Goal: Information Seeking & Learning: Stay updated

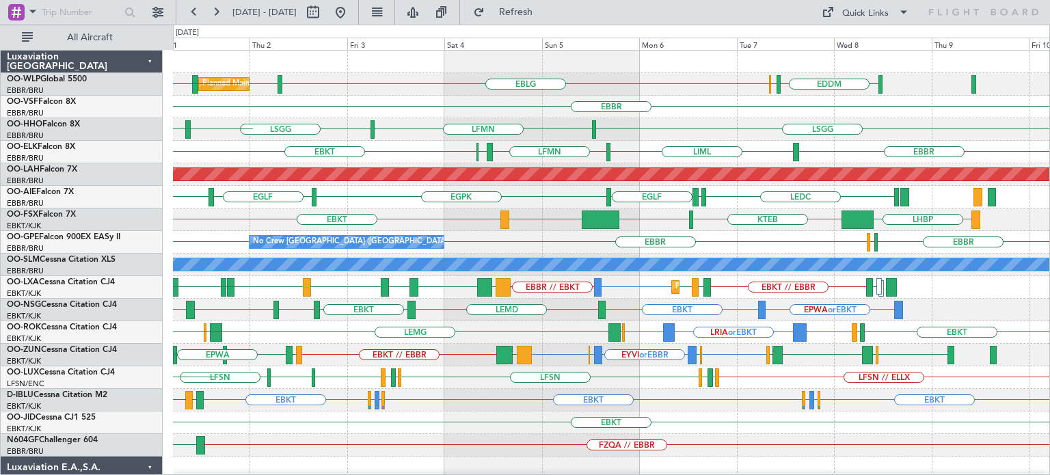
click at [779, 453] on div "Planned Maint Milan (Linate) LHDC EDDM ELLX EBLG LIML ELLX LFPB [GEOGRAPHIC_DAT…" at bounding box center [611, 423] width 876 height 744
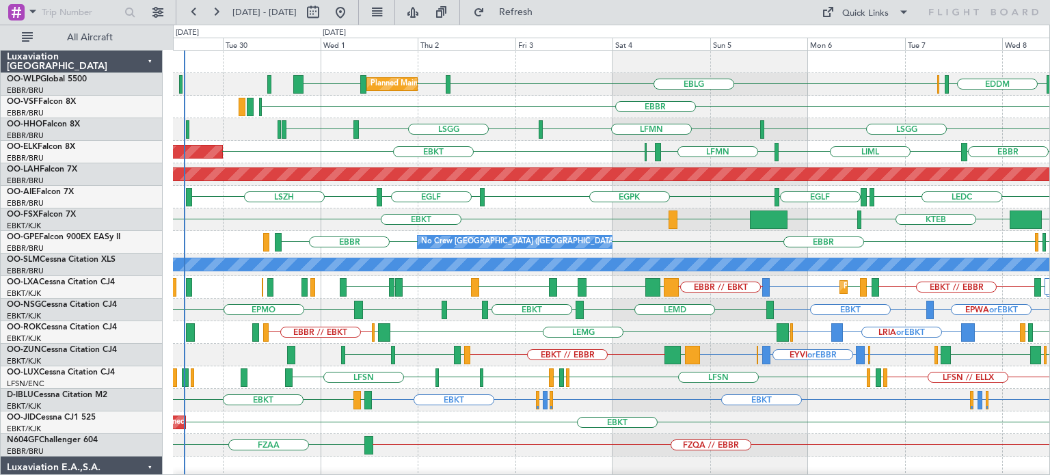
click at [622, 424] on div "Planned Maint Milan (Linate) LHDC EDDM ELLX EBLG LIML EBLG LIML [GEOGRAPHIC_DAT…" at bounding box center [611, 423] width 876 height 744
click at [595, 399] on div "EBKT EGGW or EBKT EDDK or EBKT EBKT EDDK or EBKT EGGW or EBKT EBKT EBKT LFTH A/…" at bounding box center [611, 400] width 876 height 23
click at [788, 98] on div "EBBR ELLX LEGE [GEOGRAPHIC_DATA]" at bounding box center [611, 107] width 876 height 23
click at [547, 109] on div "EBBR ELLX LEGE [GEOGRAPHIC_DATA]" at bounding box center [611, 107] width 876 height 23
click at [830, 412] on div "Planned Maint Kortrijk-[GEOGRAPHIC_DATA] EBKT" at bounding box center [611, 423] width 876 height 23
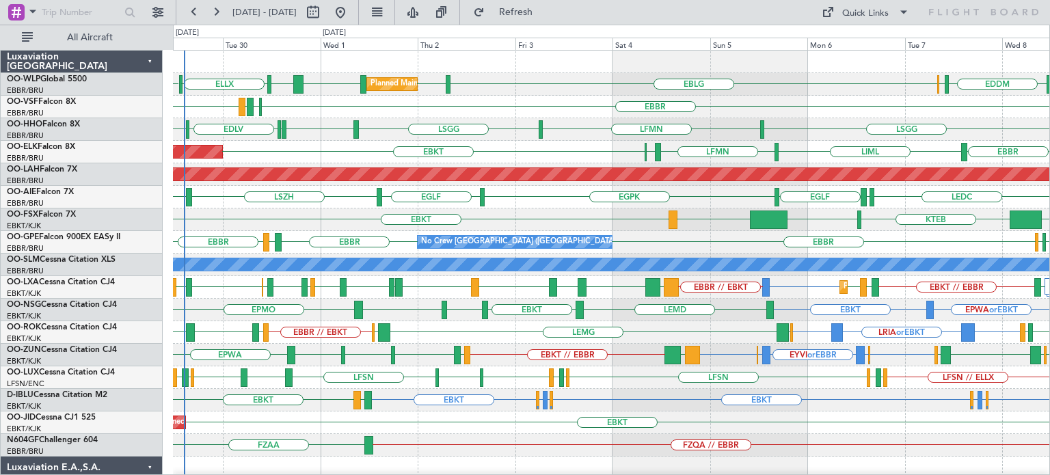
click at [498, 147] on div "Planned Maint Kortrijk-[GEOGRAPHIC_DATA] [GEOGRAPHIC_DATA] EBKT LIML LFMN [GEOG…" at bounding box center [611, 152] width 876 height 23
click at [535, 142] on div "EBBR EBKT LIML LFMN [GEOGRAPHIC_DATA] Planned Maint [GEOGRAPHIC_DATA]-[GEOGRAPH…" at bounding box center [611, 152] width 876 height 23
click at [532, 157] on div "EBBR EBKT LIML LFMN [GEOGRAPHIC_DATA] Planned Maint [GEOGRAPHIC_DATA]-[GEOGRAPH…" at bounding box center [611, 152] width 876 height 23
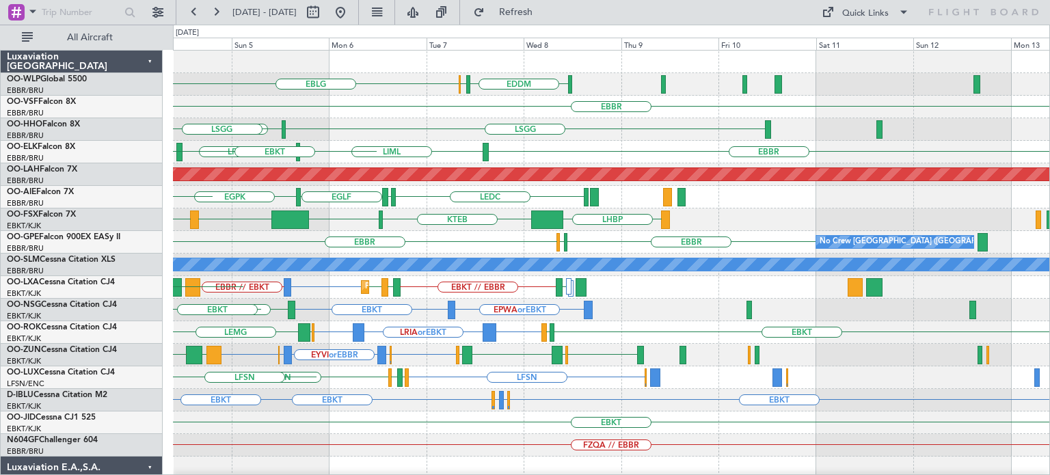
click at [503, 442] on div "EDDM ELLX EBLG LIML [GEOGRAPHIC_DATA] [GEOGRAPHIC_DATA] LFMN [GEOGRAPHIC_DATA] …" at bounding box center [611, 423] width 876 height 744
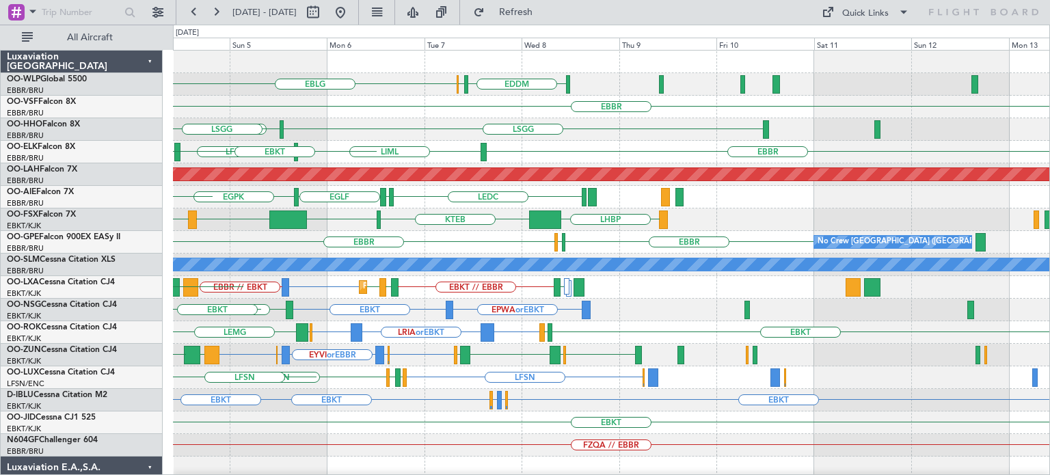
click at [468, 429] on div "EDDM ELLX EBLG LIML [GEOGRAPHIC_DATA] [GEOGRAPHIC_DATA] LFMN [GEOGRAPHIC_DATA] …" at bounding box center [611, 423] width 876 height 744
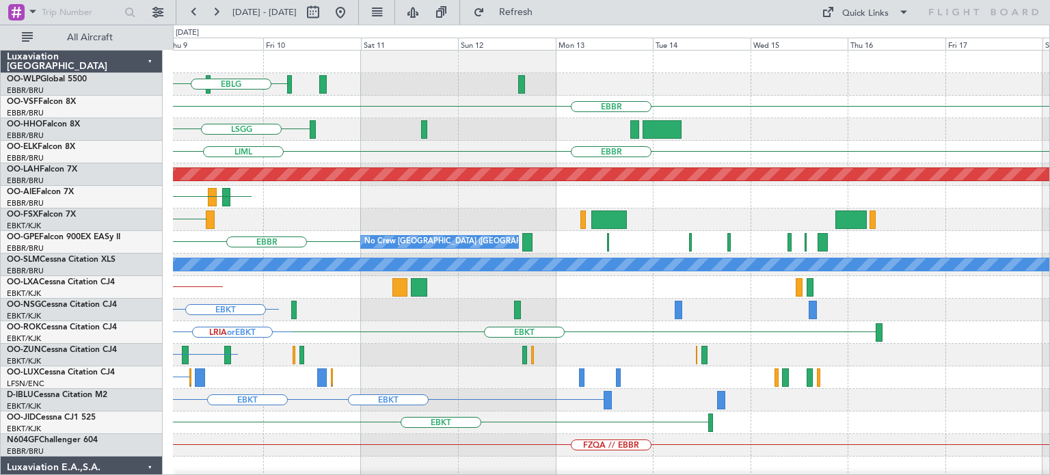
click at [605, 460] on div "ELLX EDDM EBLG [GEOGRAPHIC_DATA] [GEOGRAPHIC_DATA] [GEOGRAPHIC_DATA] LIML Plann…" at bounding box center [611, 423] width 876 height 744
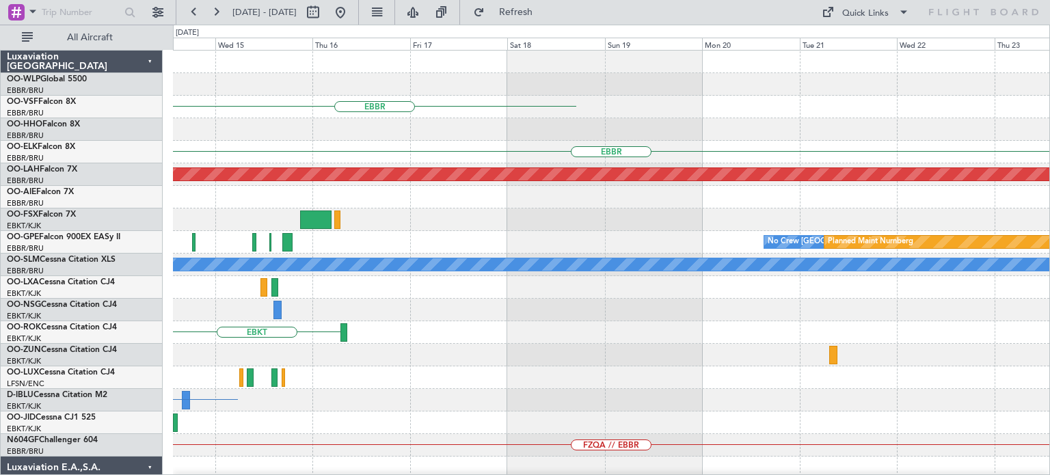
click at [708, 463] on div "EBBR [GEOGRAPHIC_DATA] Planned [GEOGRAPHIC_DATA][PERSON_NAME]-[GEOGRAPHIC_DATA]…" at bounding box center [611, 423] width 876 height 744
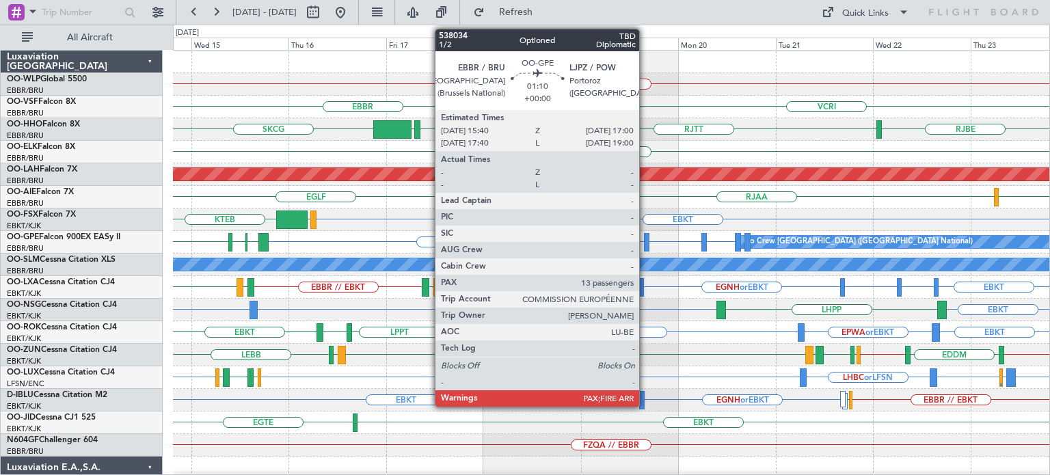
click at [645, 237] on div at bounding box center [646, 242] width 5 height 18
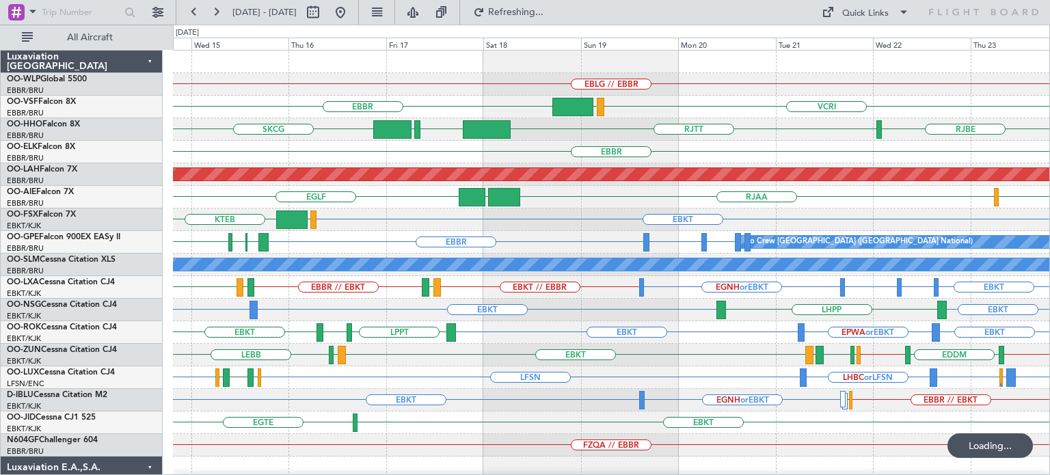
click at [527, 159] on div "EBBR" at bounding box center [611, 152] width 876 height 23
click at [836, 166] on div "EBLG // EBBR [GEOGRAPHIC_DATA] VCRI VRMU SKCG [GEOGRAPHIC_DATA] [GEOGRAPHIC_DAT…" at bounding box center [611, 457] width 876 height 812
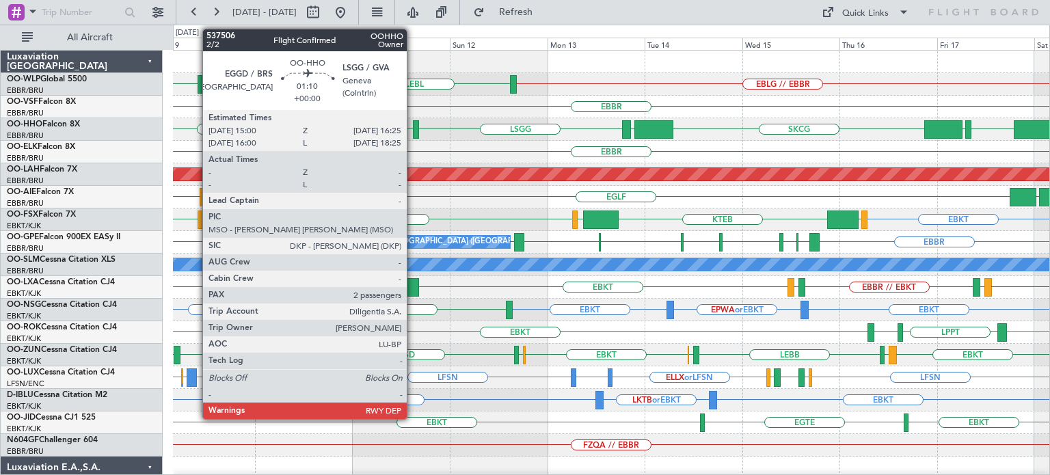
click at [968, 199] on div "EBLG // EBBR LEBL EBLG LIML EBLG [GEOGRAPHIC_DATA] SKCG [GEOGRAPHIC_DATA] [GEOG…" at bounding box center [611, 457] width 876 height 812
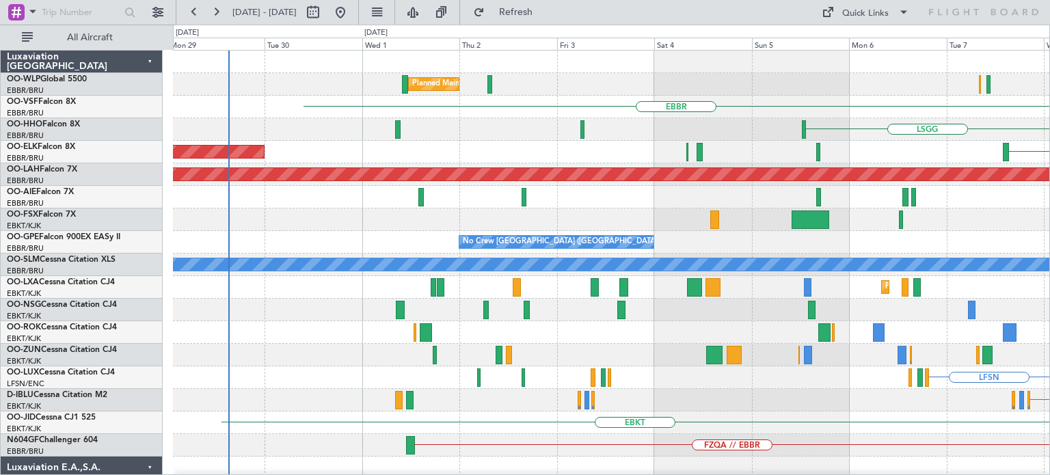
click at [700, 204] on div "Planned Maint Milan (Linate) EBLG LIML EBLG [GEOGRAPHIC_DATA] [GEOGRAPHIC_DATA]…" at bounding box center [611, 457] width 876 height 812
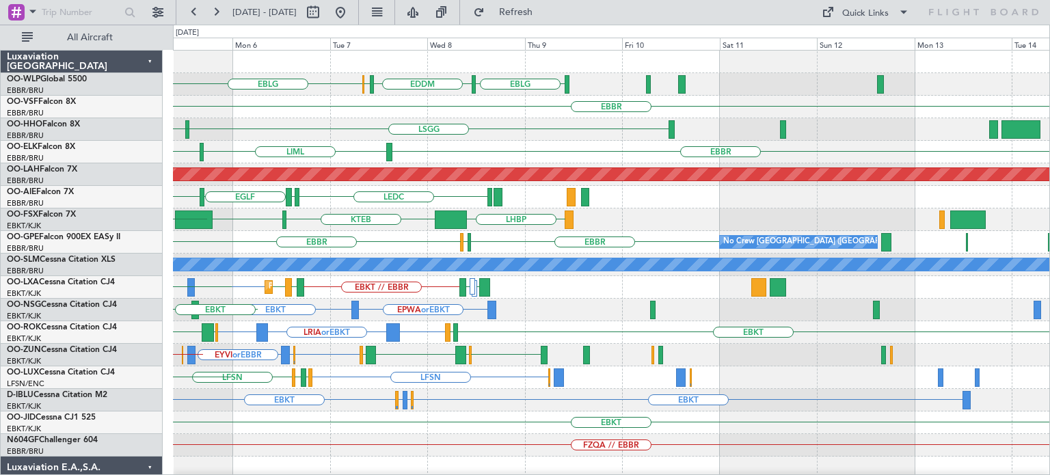
click at [393, 278] on div "EBLG EDDM ELLX EBLG [GEOGRAPHIC_DATA] [GEOGRAPHIC_DATA] LFMN [GEOGRAPHIC_DATA] …" at bounding box center [611, 423] width 876 height 744
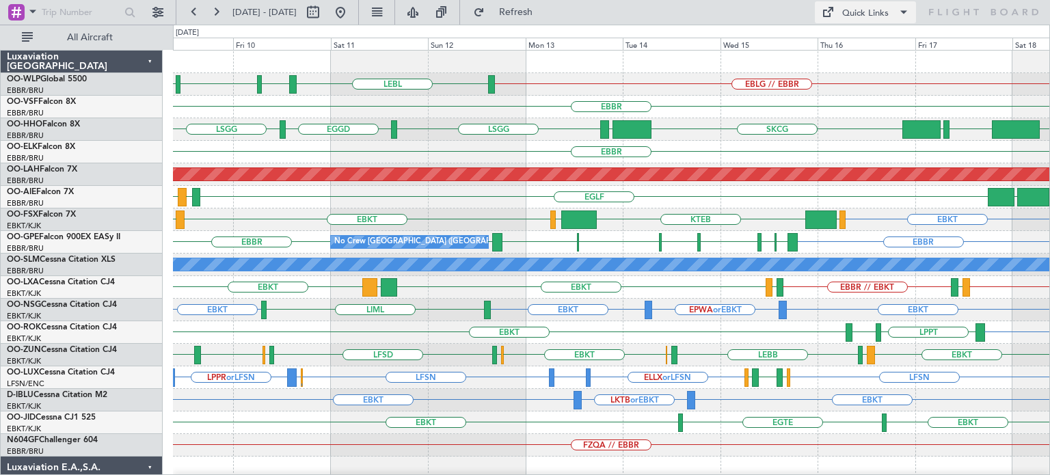
click at [841, 16] on button "Quick Links" at bounding box center [865, 12] width 101 height 22
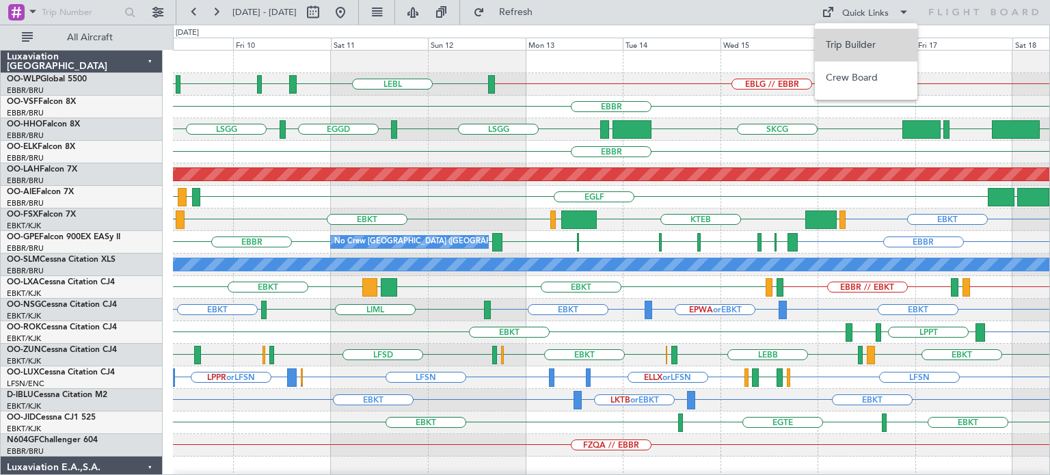
click at [844, 40] on button "Trip Builder" at bounding box center [866, 45] width 103 height 33
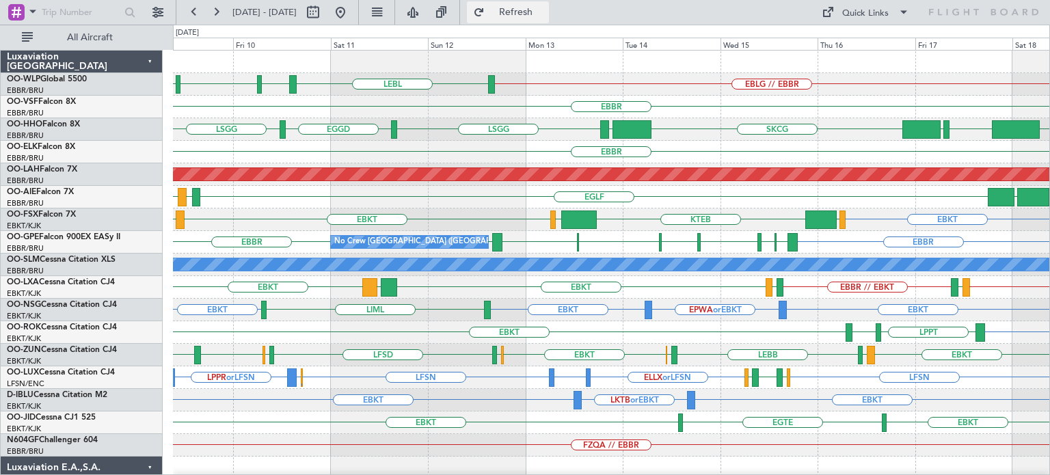
click at [541, 13] on span "Refresh" at bounding box center [515, 13] width 57 height 10
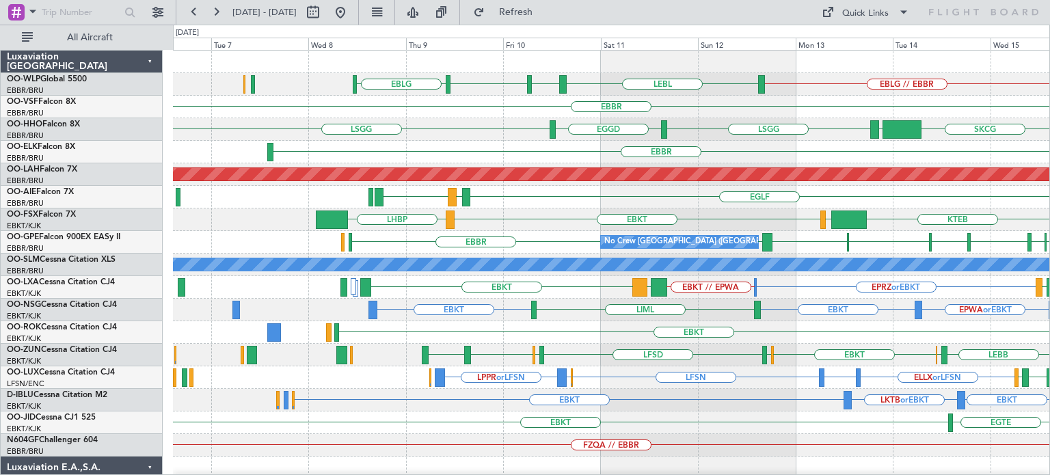
click at [682, 128] on div "EGGD [GEOGRAPHIC_DATA] SKCG [GEOGRAPHIC_DATA] [GEOGRAPHIC_DATA] EGGD [GEOGRAPHI…" at bounding box center [611, 129] width 876 height 23
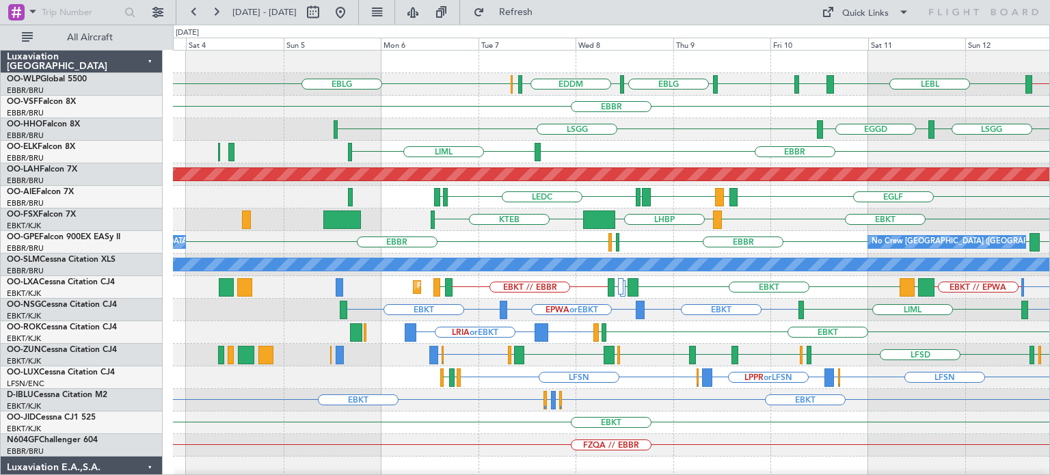
click at [604, 143] on div "LEBL EBLG LIML EBLG EDDM ELLX EBLG EBLG // EBBR Planned Maint Milan ([GEOGRAPHI…" at bounding box center [611, 446] width 876 height 790
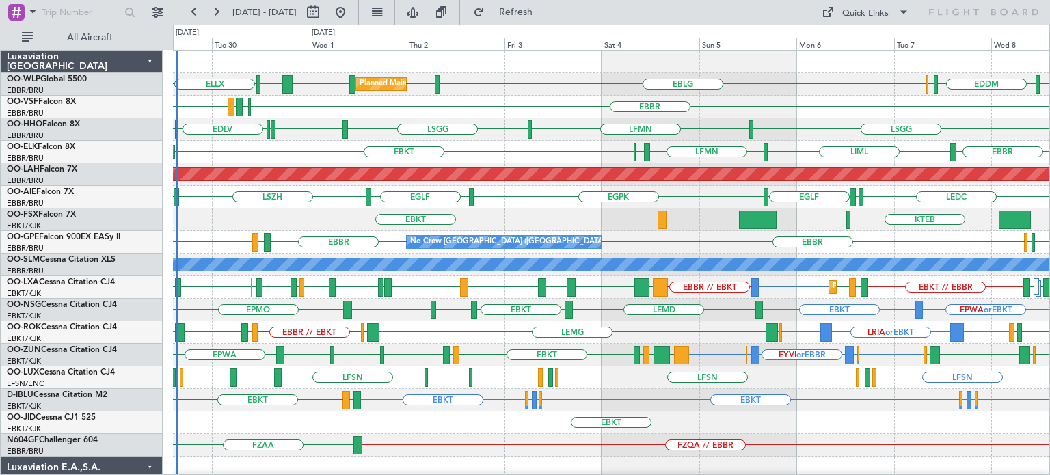
click at [537, 226] on div "EBKT LHBP KTEB KPVD LHBP" at bounding box center [611, 220] width 876 height 23
click at [614, 337] on div "EBKT LRIA or EBKT EBKT EBBR // EBKT LIME EBKT EPLB EBKT LFBD [GEOGRAPHIC_DATA] …" at bounding box center [611, 332] width 876 height 23
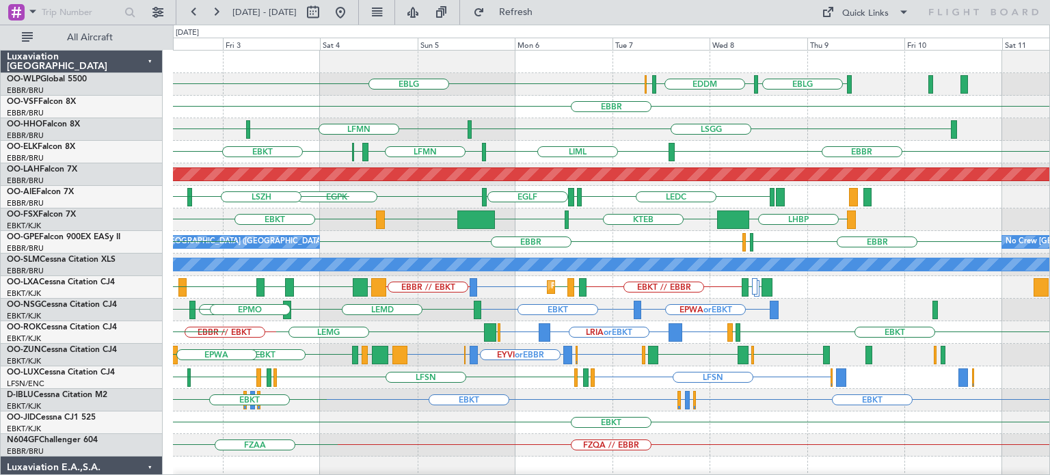
click at [520, 349] on div "EBLG EDDM ELLX EBLG [GEOGRAPHIC_DATA] LHDC Planned Maint Milan ([GEOGRAPHIC_DAT…" at bounding box center [611, 423] width 876 height 744
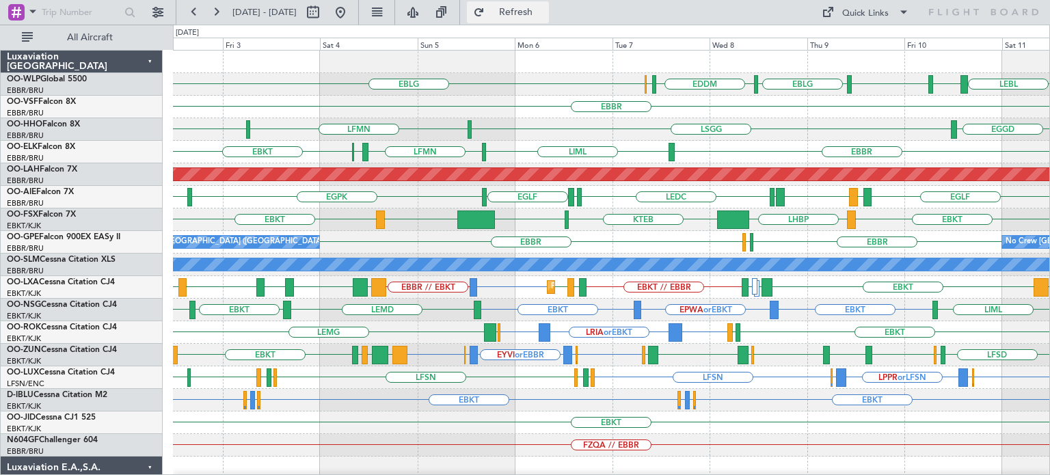
click at [522, 8] on button "Refresh" at bounding box center [508, 12] width 82 height 22
click at [785, 371] on div "LFSN EDSB or LFSN LPPR or LFSN EDSB or LFSN LFSN LFSN LFPB LFMN LFSN LIMC LFMN …" at bounding box center [611, 377] width 876 height 23
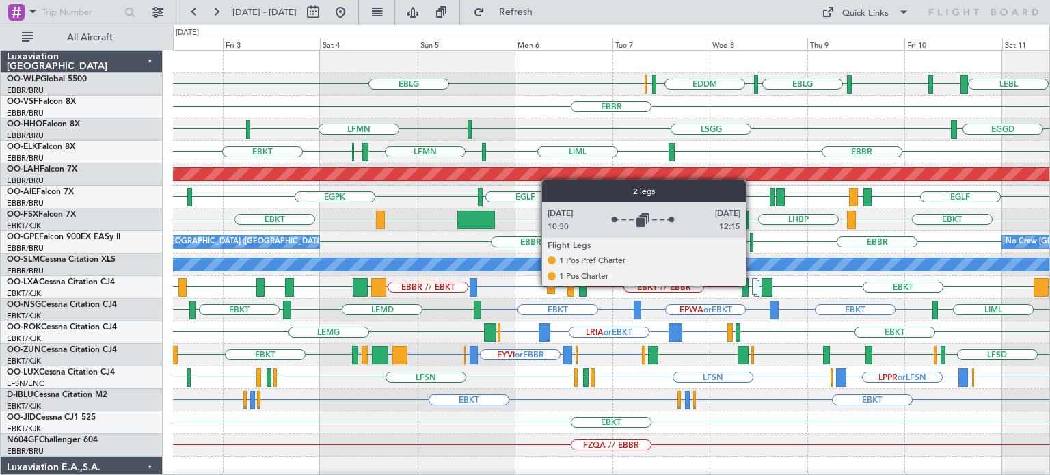
click at [752, 285] on div at bounding box center [754, 286] width 5 height 16
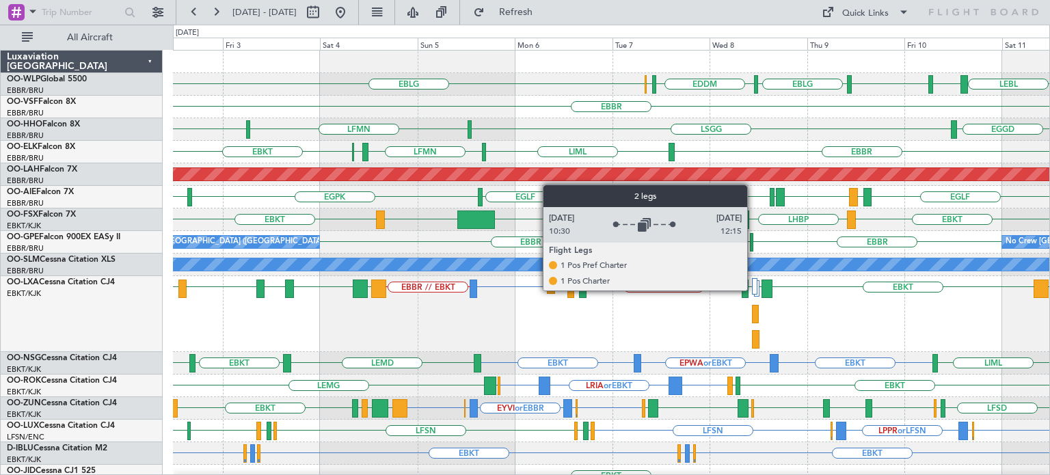
click at [753, 289] on div at bounding box center [754, 286] width 5 height 16
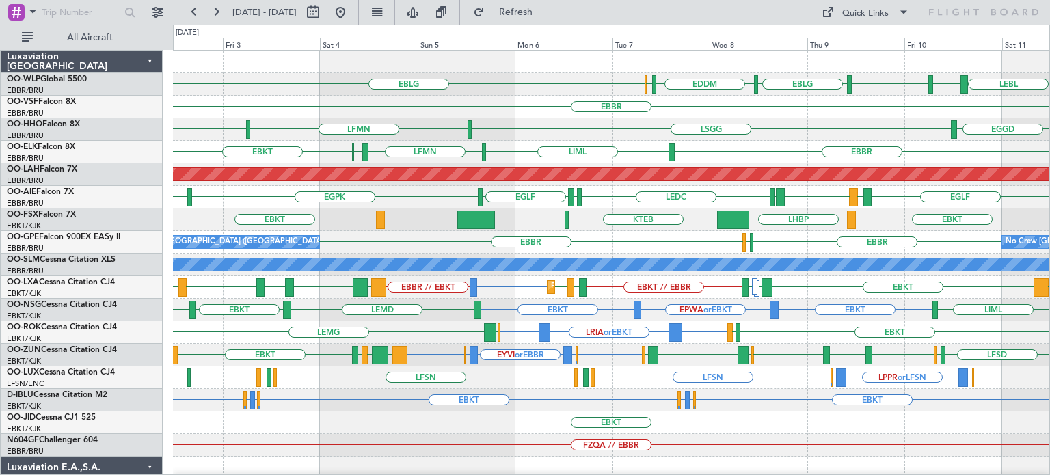
click at [802, 294] on div "LFMN or EBBR EBBR // EBKT LGMK EBKT ESSB EBKT LIPR LGPA EBKT LIBD LFTH EBKT // …" at bounding box center [611, 287] width 876 height 23
click at [402, 324] on div "LRIA or EBKT EBKT EBKT [GEOGRAPHIC_DATA] [GEOGRAPHIC_DATA] EBKT LFBD" at bounding box center [611, 332] width 876 height 23
click at [429, 198] on div "EGLF [GEOGRAPHIC_DATA] [GEOGRAPHIC_DATA] [GEOGRAPHIC_DATA] LEMD [GEOGRAPHIC_DAT…" at bounding box center [611, 197] width 876 height 23
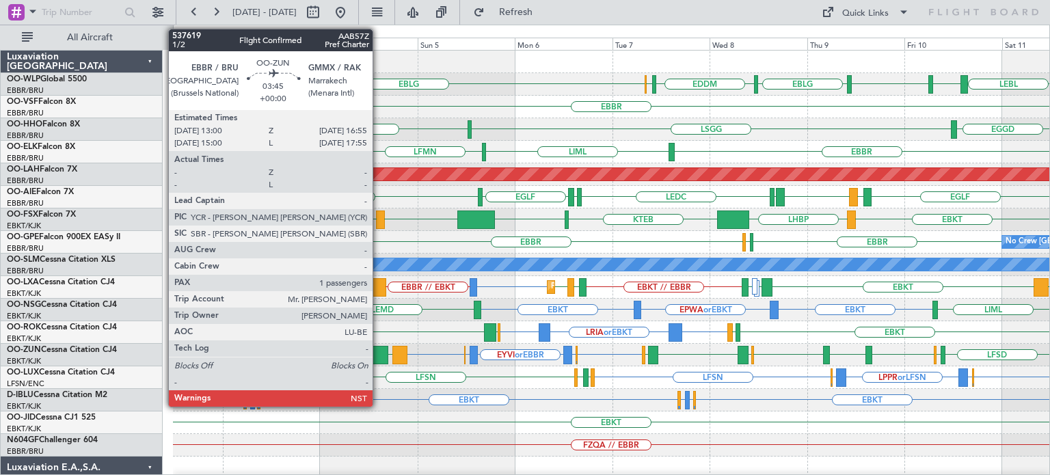
click at [379, 352] on div at bounding box center [380, 355] width 16 height 18
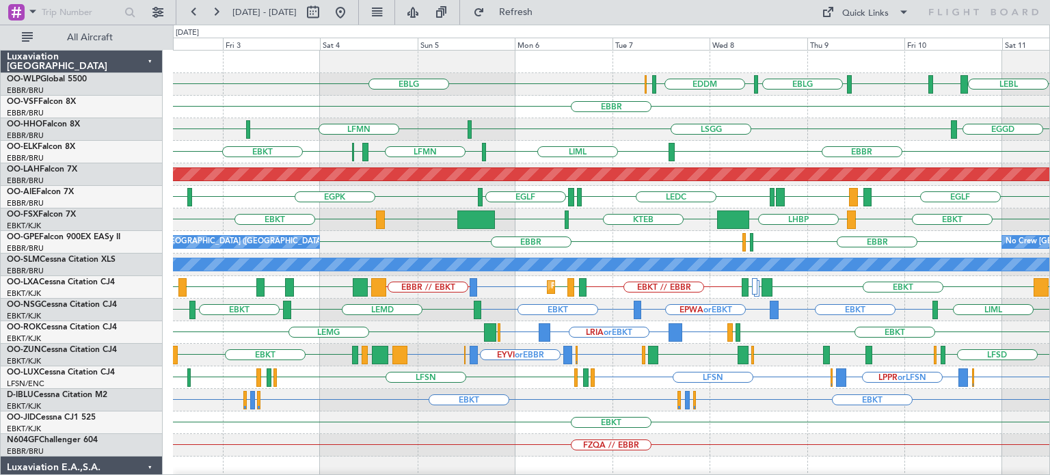
click at [528, 213] on div "EBKT KPVD LHBP EBKT LHBP KTEB" at bounding box center [611, 220] width 876 height 23
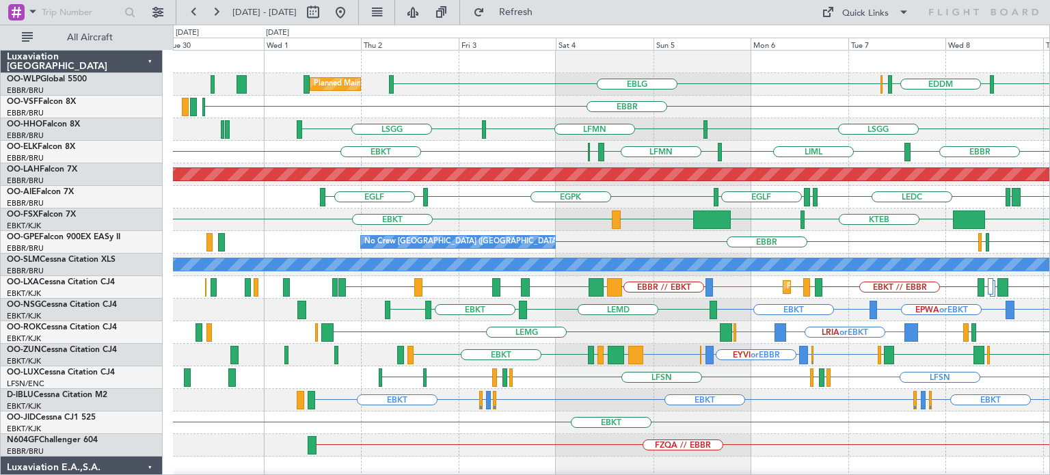
click at [532, 112] on div "EBBR" at bounding box center [611, 107] width 876 height 23
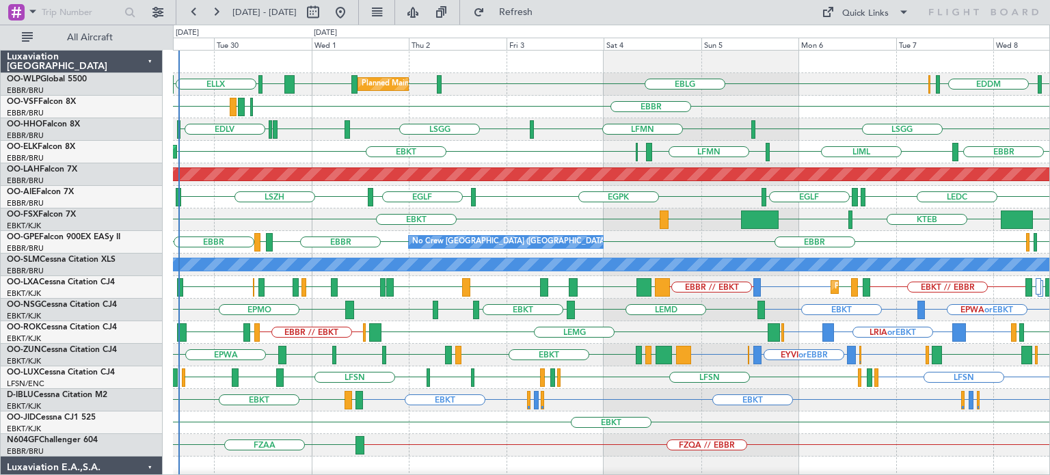
click at [432, 197] on div "Planned Maint Milan (Linate) LHDC [GEOGRAPHIC_DATA] ELLX EBLG LIML ELLX EDDM EB…" at bounding box center [611, 423] width 876 height 744
click at [423, 328] on div "LRIA or EBKT EBKT EBKT EBBR // EBKT LIME EBKT EPLB [GEOGRAPHIC_DATA] [GEOGRAPHI…" at bounding box center [611, 332] width 876 height 23
click at [700, 226] on div "EBKT KPVD LHBP LHBP KTEB" at bounding box center [611, 220] width 876 height 23
click at [544, 211] on div "EBKT KPVD LHBP LHBP KTEB" at bounding box center [611, 220] width 876 height 23
click at [526, 158] on div "EBKT [GEOGRAPHIC_DATA] LIML LFMN [GEOGRAPHIC_DATA] Planned Maint [GEOGRAPHIC_DA…" at bounding box center [611, 152] width 876 height 23
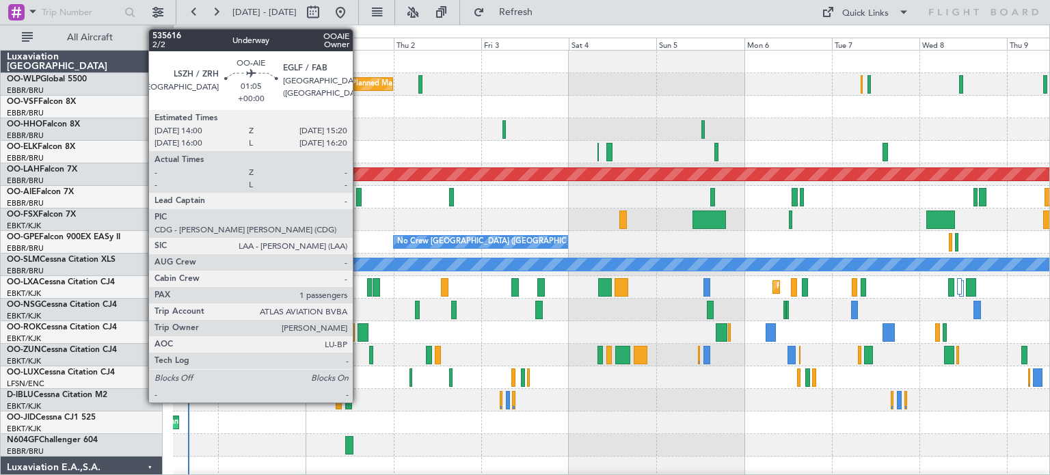
click at [359, 194] on div at bounding box center [358, 197] width 5 height 18
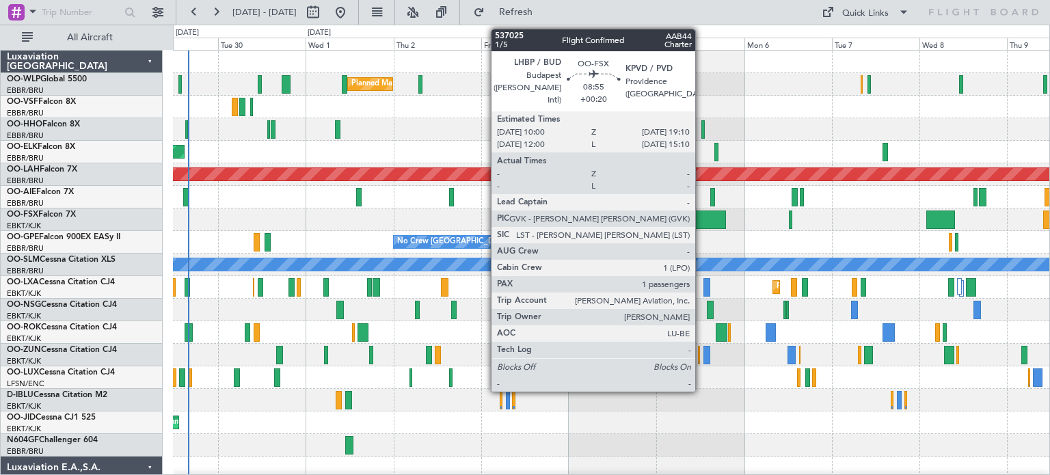
click at [701, 213] on div at bounding box center [709, 220] width 33 height 18
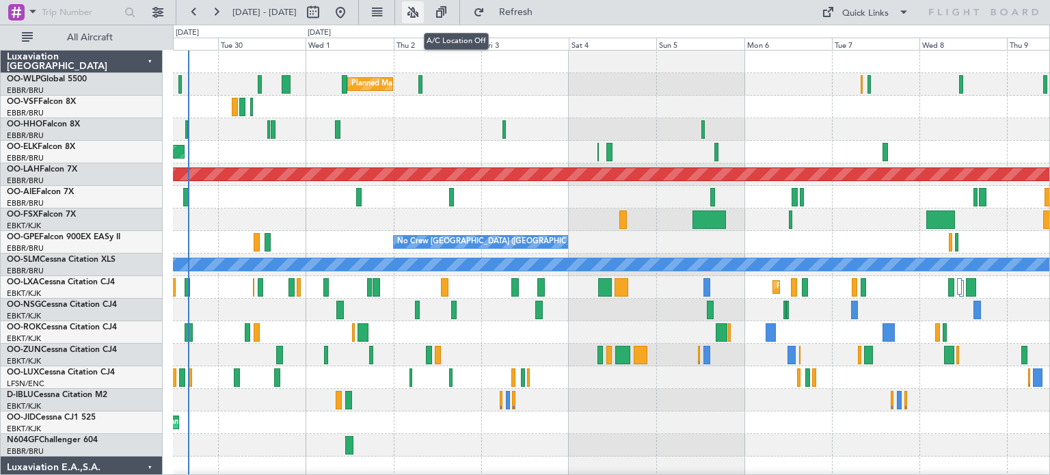
click at [424, 8] on button at bounding box center [413, 12] width 22 height 22
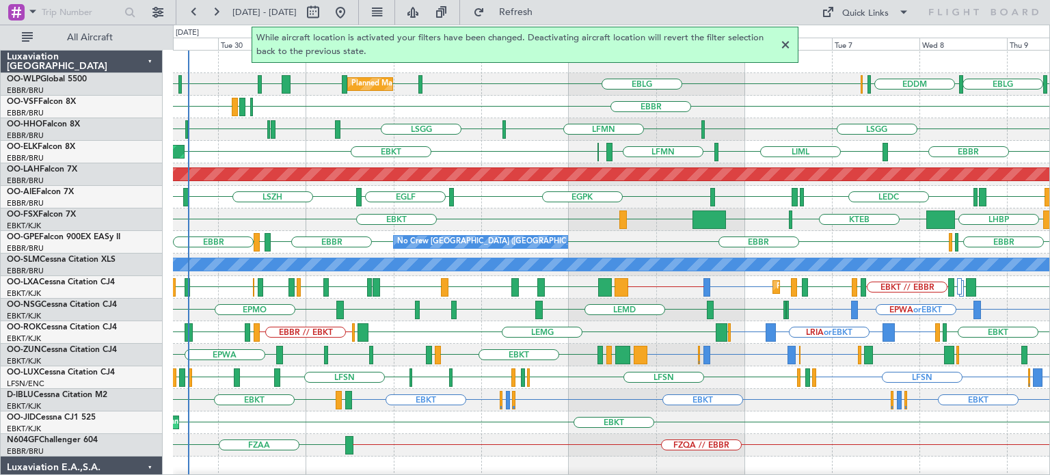
click at [783, 46] on div at bounding box center [785, 45] width 16 height 16
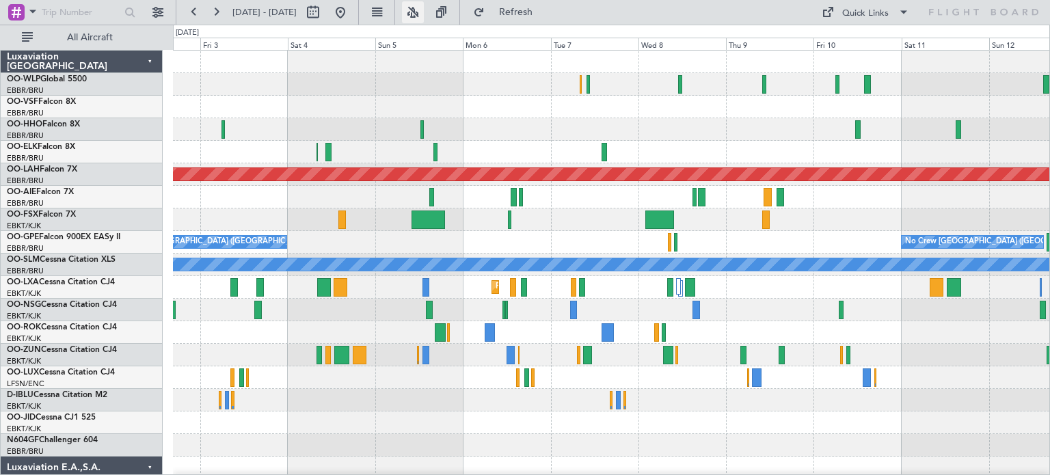
click at [424, 13] on button at bounding box center [413, 12] width 22 height 22
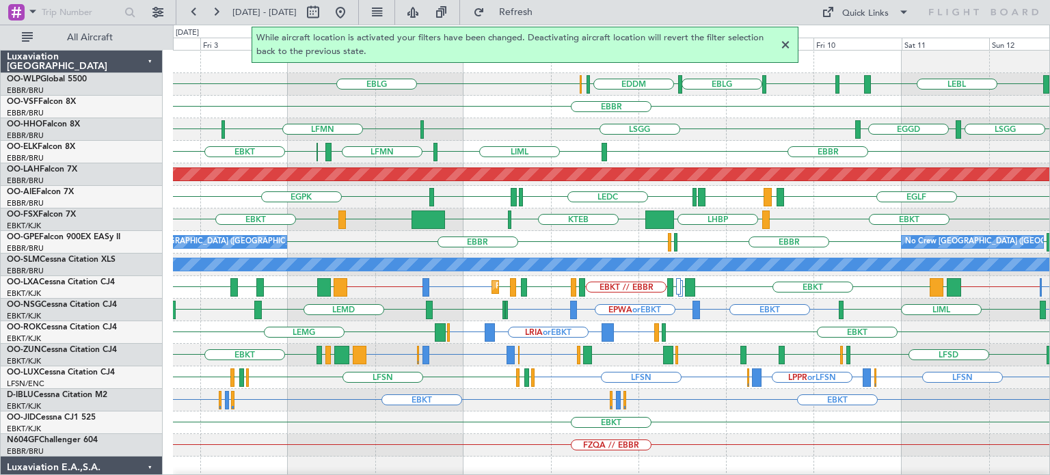
click at [787, 43] on div at bounding box center [785, 45] width 16 height 16
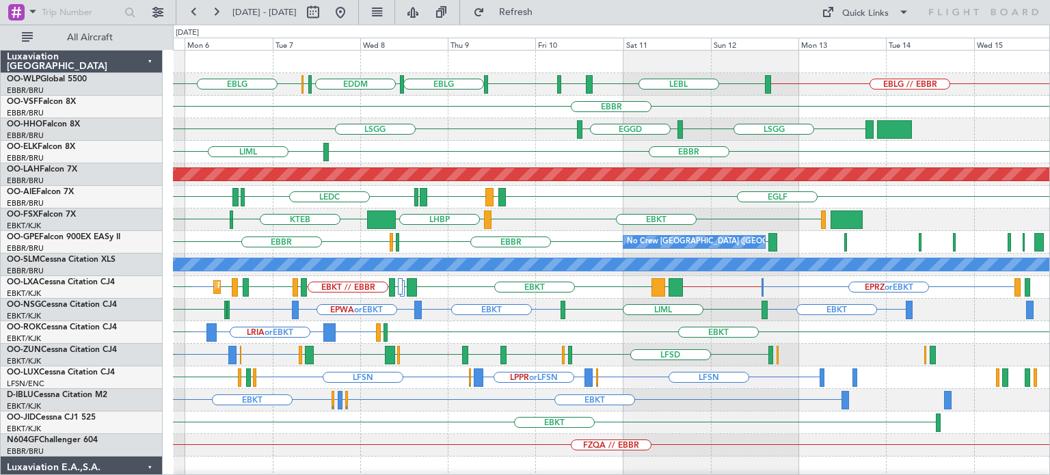
click at [626, 207] on div "EBLG LEBL EBLG LIML EBLG EDDM ELLX EBLG // EBBR EBBR LSGG EGGD LSGG LFMN LIML E…" at bounding box center [611, 423] width 876 height 744
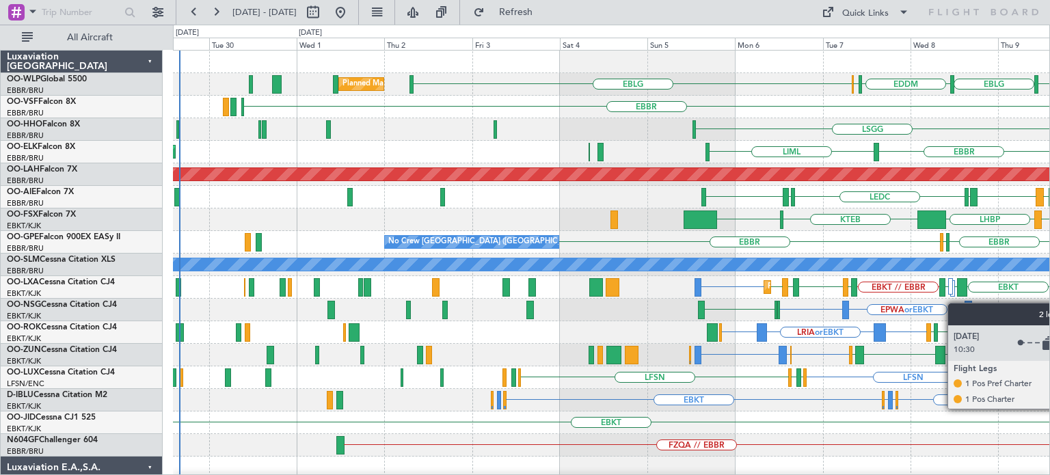
click at [953, 303] on div "EBLG EBLG EDDM ELLX Planned Maint Milan (Linate) LIML EBLG LEBL EBBR LSGG EGGD …" at bounding box center [611, 446] width 876 height 790
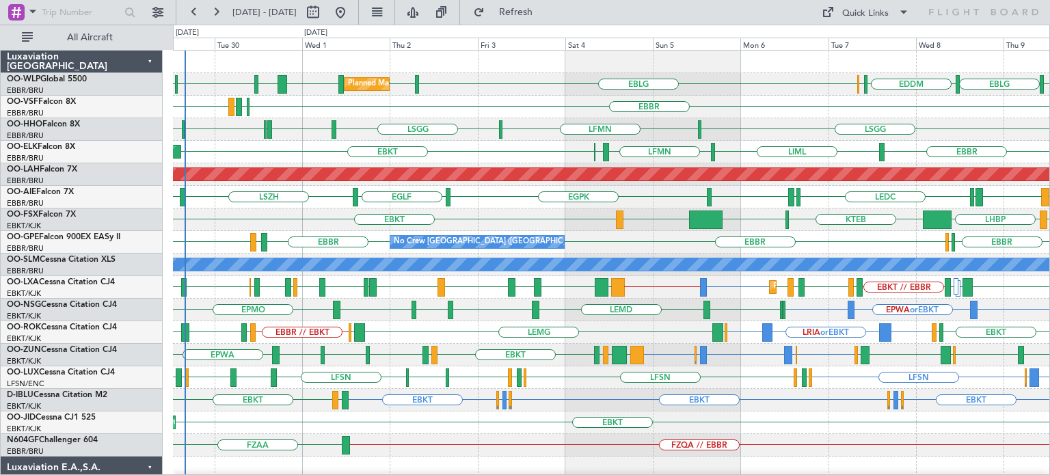
click at [585, 401] on div "EBKT EDDK or EBKT EGGW or EBKT EBKT EBKT EGGW or EBKT EDDK or EBKT LFTH EBKT A/…" at bounding box center [611, 400] width 876 height 23
click at [562, 123] on div "LSGG LFMN LSGG EGWU ELLX EDLV ELLX" at bounding box center [611, 129] width 876 height 23
